Goal: Use online tool/utility: Utilize a website feature to perform a specific function

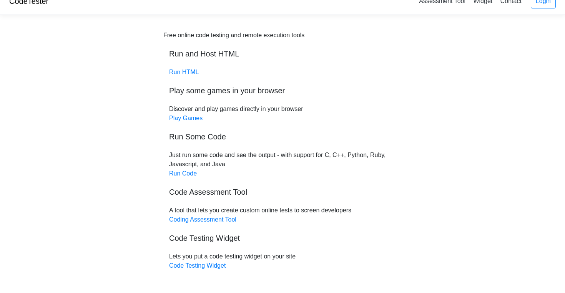
scroll to position [56, 0]
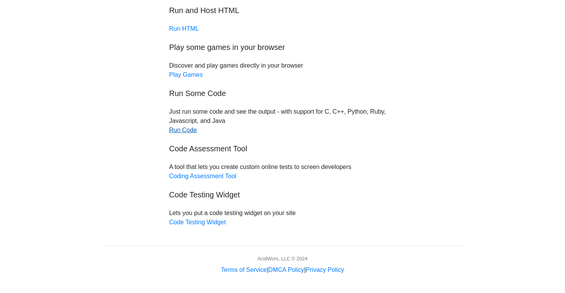
click at [189, 132] on link "Run Code" at bounding box center [183, 130] width 28 height 7
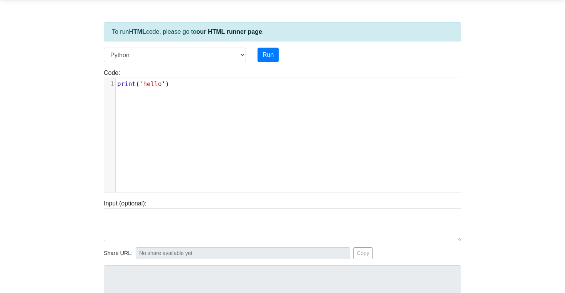
scroll to position [30, 0]
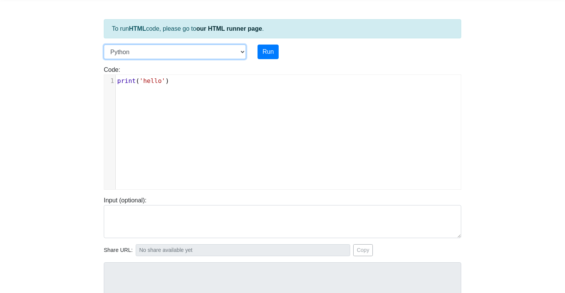
click at [242, 53] on select "C C++ Go Java Javascript Python Ruby" at bounding box center [175, 52] width 142 height 15
select select "c"
click at [104, 45] on select "C C++ Go Java Javascript Python Ruby" at bounding box center [175, 52] width 142 height 15
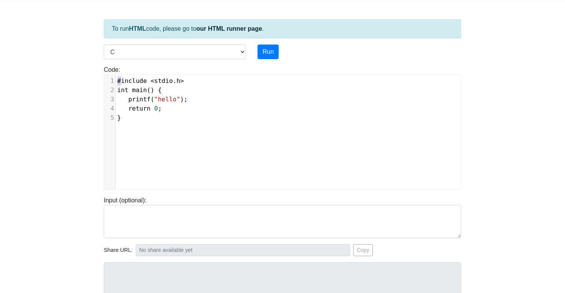
scroll to position [3, 0]
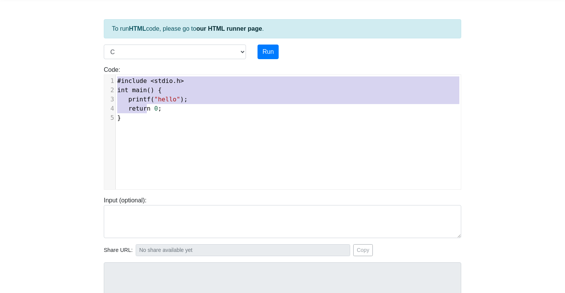
type textarea "#include <stdio.h> int main() { printf("hello"); return 0; }"
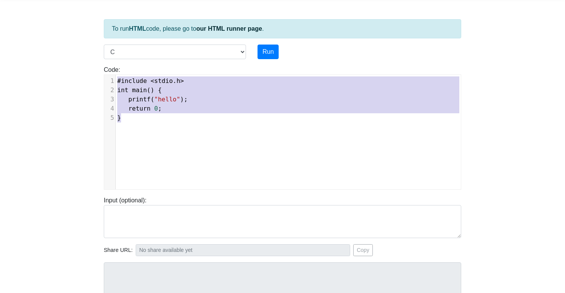
drag, startPoint x: 119, startPoint y: 81, endPoint x: 157, endPoint y: 126, distance: 58.4
click at [157, 126] on div "x 1 #include < stdio . h > 2 int main () { 3 printf ( "hello" ); 4 return 0 ; 5…" at bounding box center [288, 138] width 368 height 126
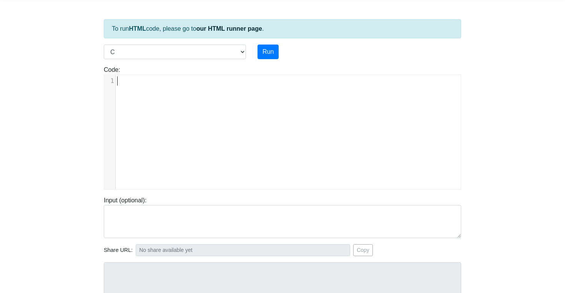
type textarea "​"
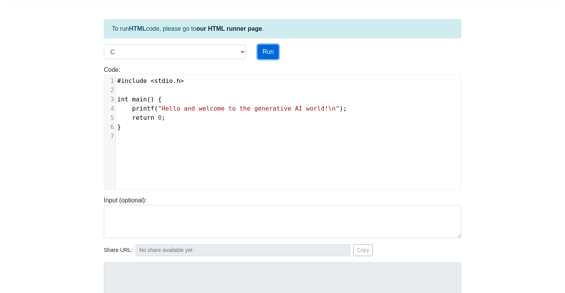
click at [269, 54] on button "Run" at bounding box center [267, 52] width 21 height 15
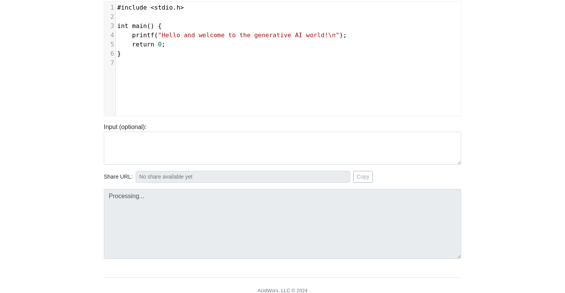
type input "[URL][DOMAIN_NAME]"
type textarea "Stdout: Hello and welcome to the generative AI world!"
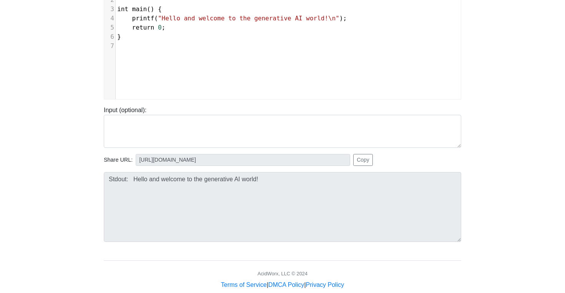
scroll to position [135, 0]
